Goal: Task Accomplishment & Management: Manage account settings

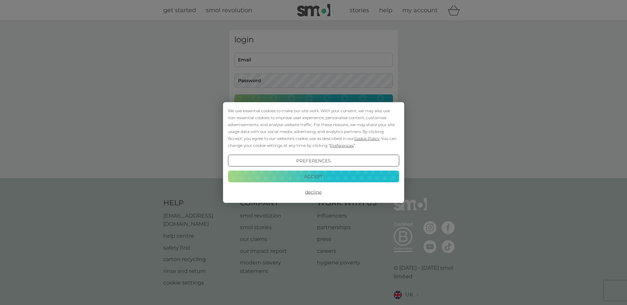
click at [308, 175] on button "Accept" at bounding box center [313, 176] width 171 height 12
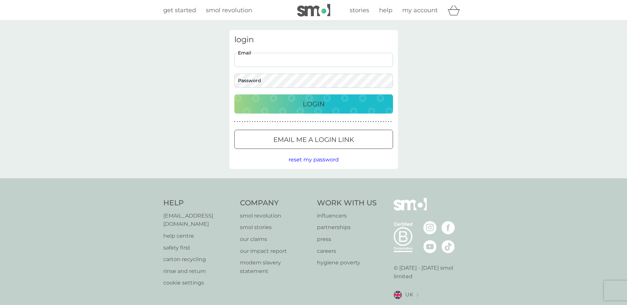
click at [262, 63] on input "Email" at bounding box center [313, 60] width 159 height 14
type input "[PERSON_NAME][EMAIL_ADDRESS][DOMAIN_NAME]"
click at [292, 104] on div "Login" at bounding box center [313, 104] width 145 height 11
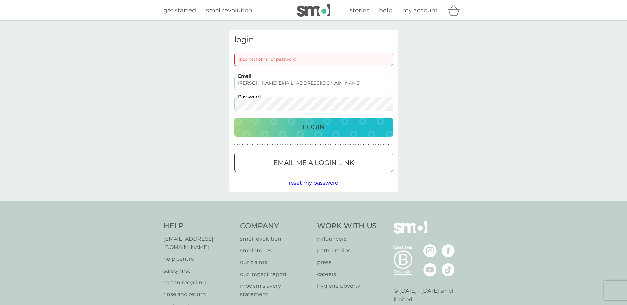
click at [305, 125] on p "Login" at bounding box center [314, 127] width 22 height 11
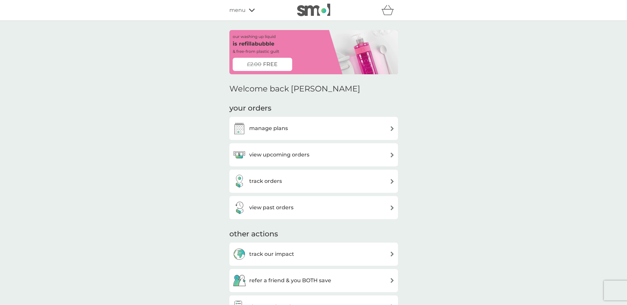
click at [282, 134] on div "manage plans" at bounding box center [260, 128] width 55 height 13
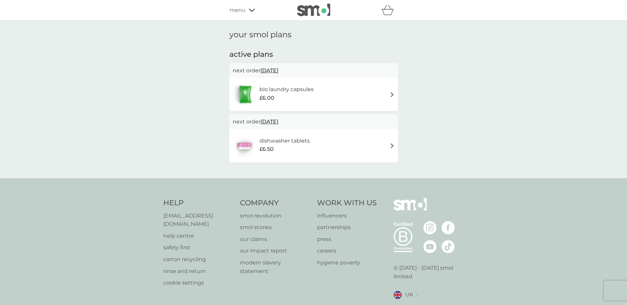
click at [358, 147] on div "dishwasher tablets £6.50" at bounding box center [314, 145] width 162 height 23
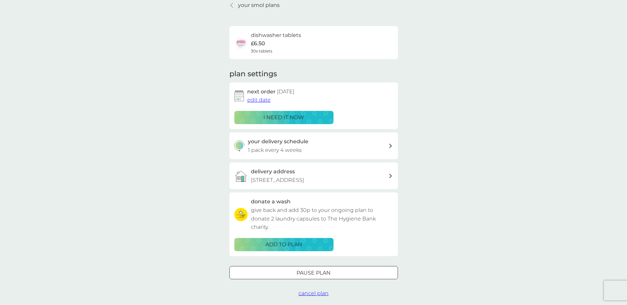
scroll to position [66, 0]
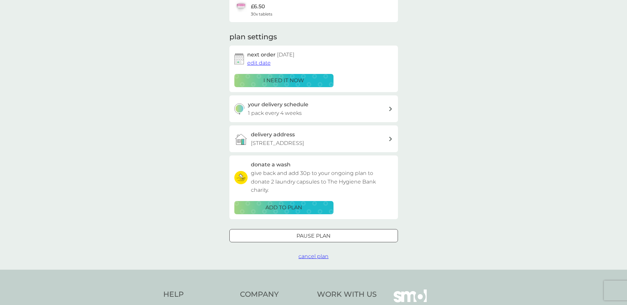
click at [318, 255] on span "cancel plan" at bounding box center [313, 256] width 30 height 6
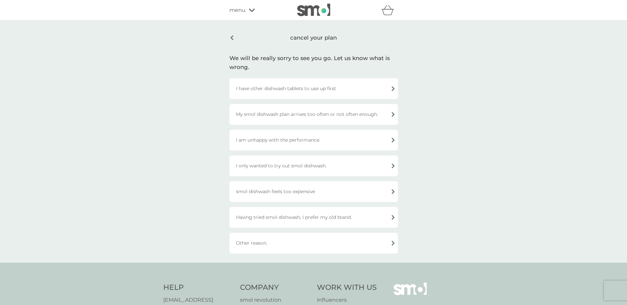
click at [315, 186] on div "smol dishwash feels too expensive" at bounding box center [313, 191] width 168 height 21
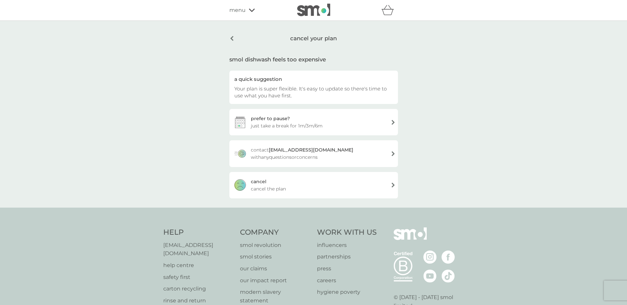
click at [308, 181] on div "[PERSON_NAME] the plan" at bounding box center [313, 185] width 168 height 26
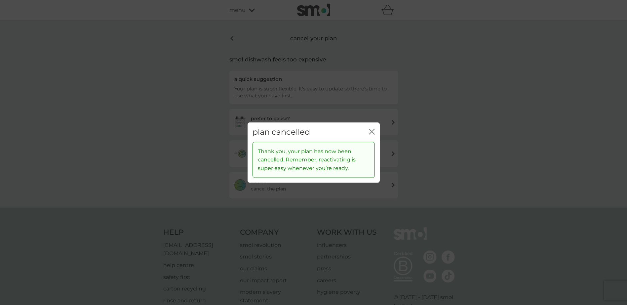
click at [368, 131] on div "plan cancelled close" at bounding box center [313, 132] width 132 height 19
click at [371, 132] on icon "close" at bounding box center [372, 132] width 6 height 6
